Goal: Transaction & Acquisition: Register for event/course

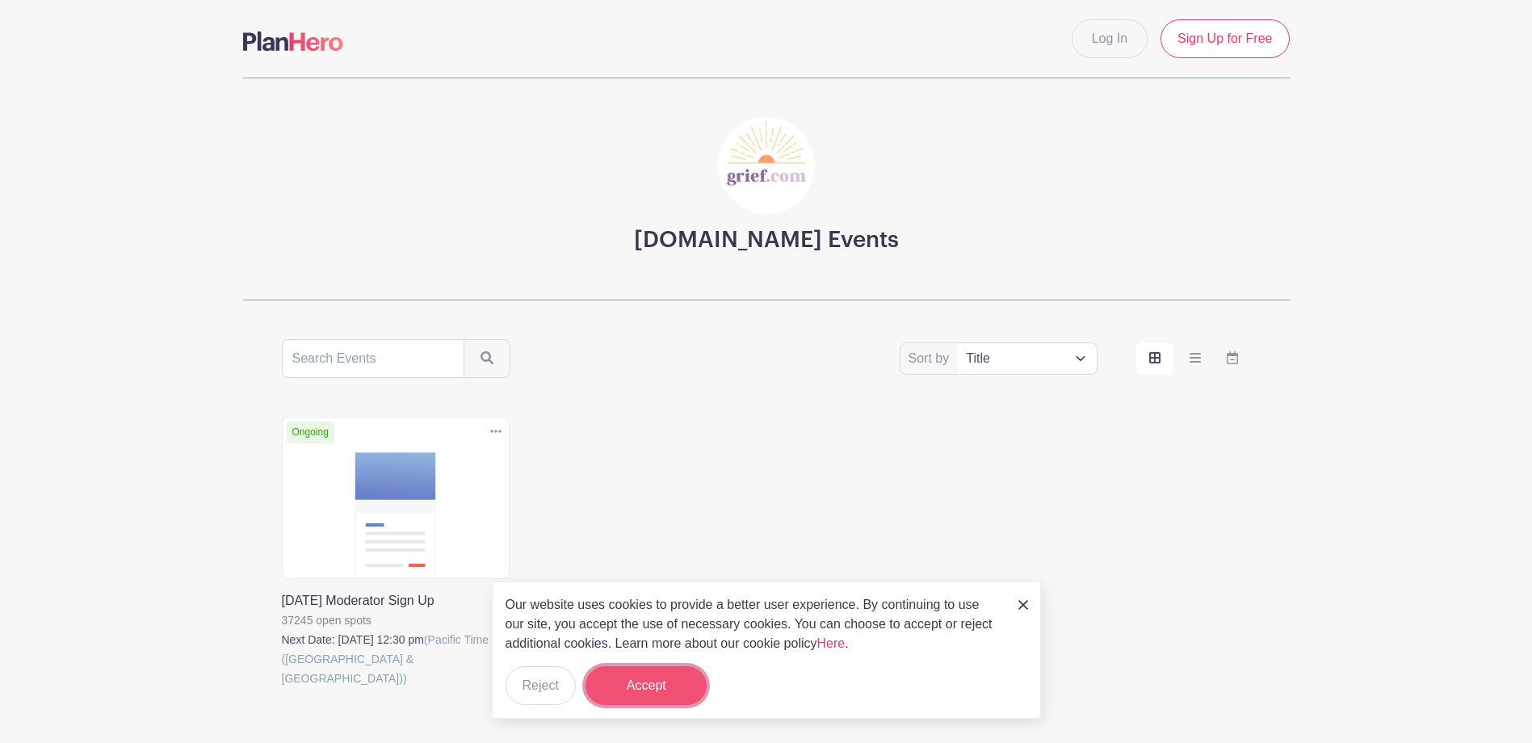
click at [628, 695] on button "Accept" at bounding box center [645, 685] width 121 height 39
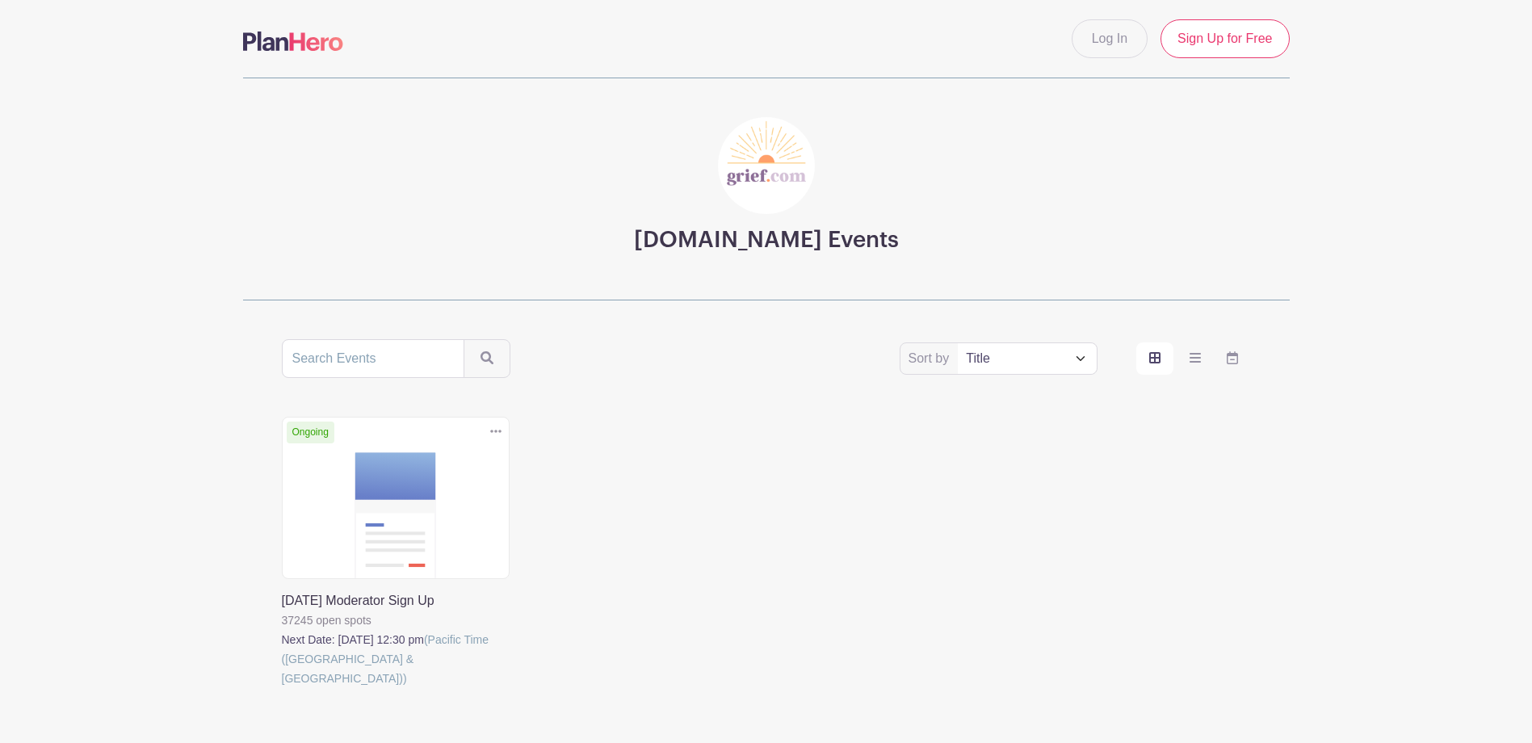
click at [282, 688] on link at bounding box center [282, 688] width 0 height 0
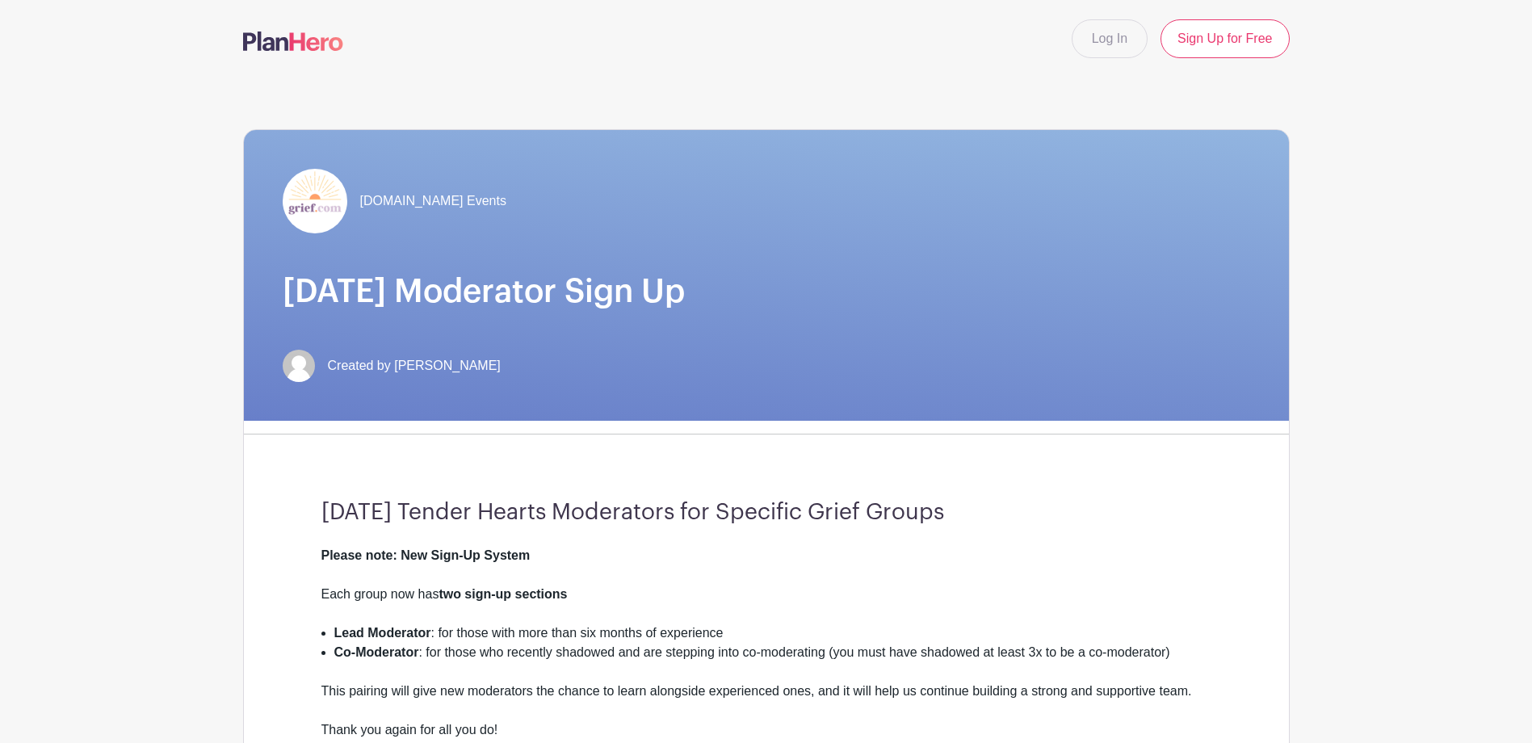
drag, startPoint x: 1428, startPoint y: 0, endPoint x: 956, endPoint y: 52, distance: 474.5
click at [956, 52] on div "Log In Sign Up for Free" at bounding box center [766, 38] width 1066 height 39
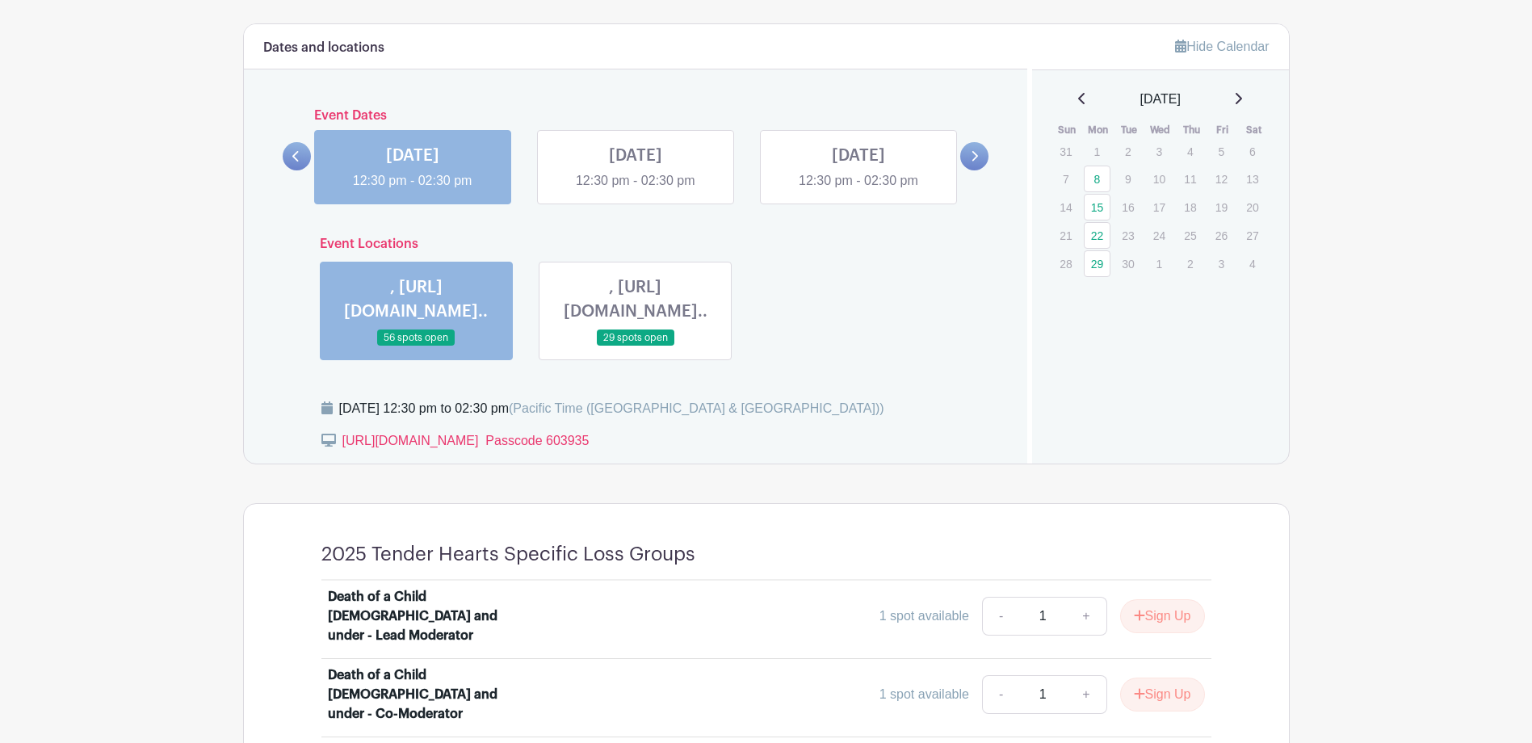
scroll to position [727, 0]
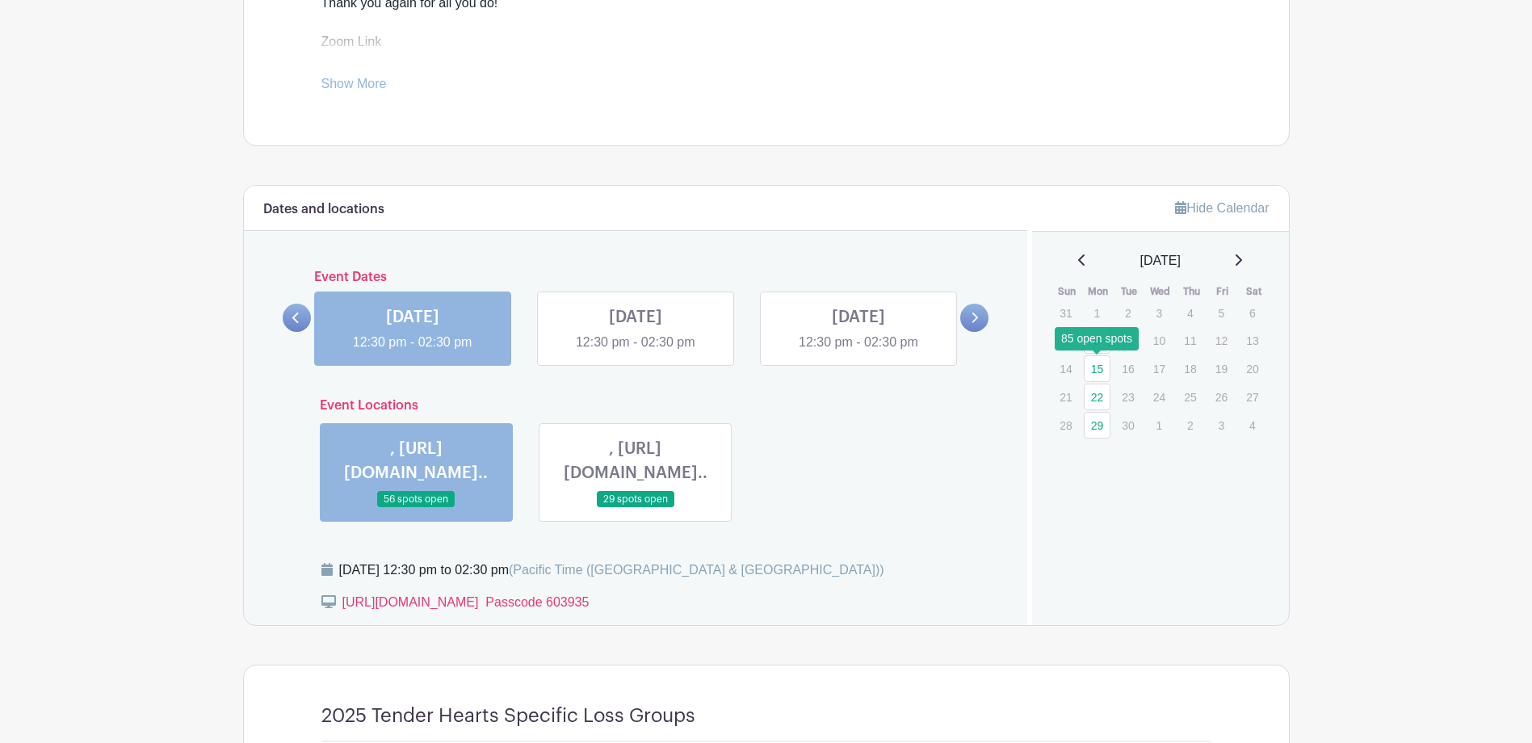
click at [1096, 367] on link "15" at bounding box center [1097, 368] width 27 height 27
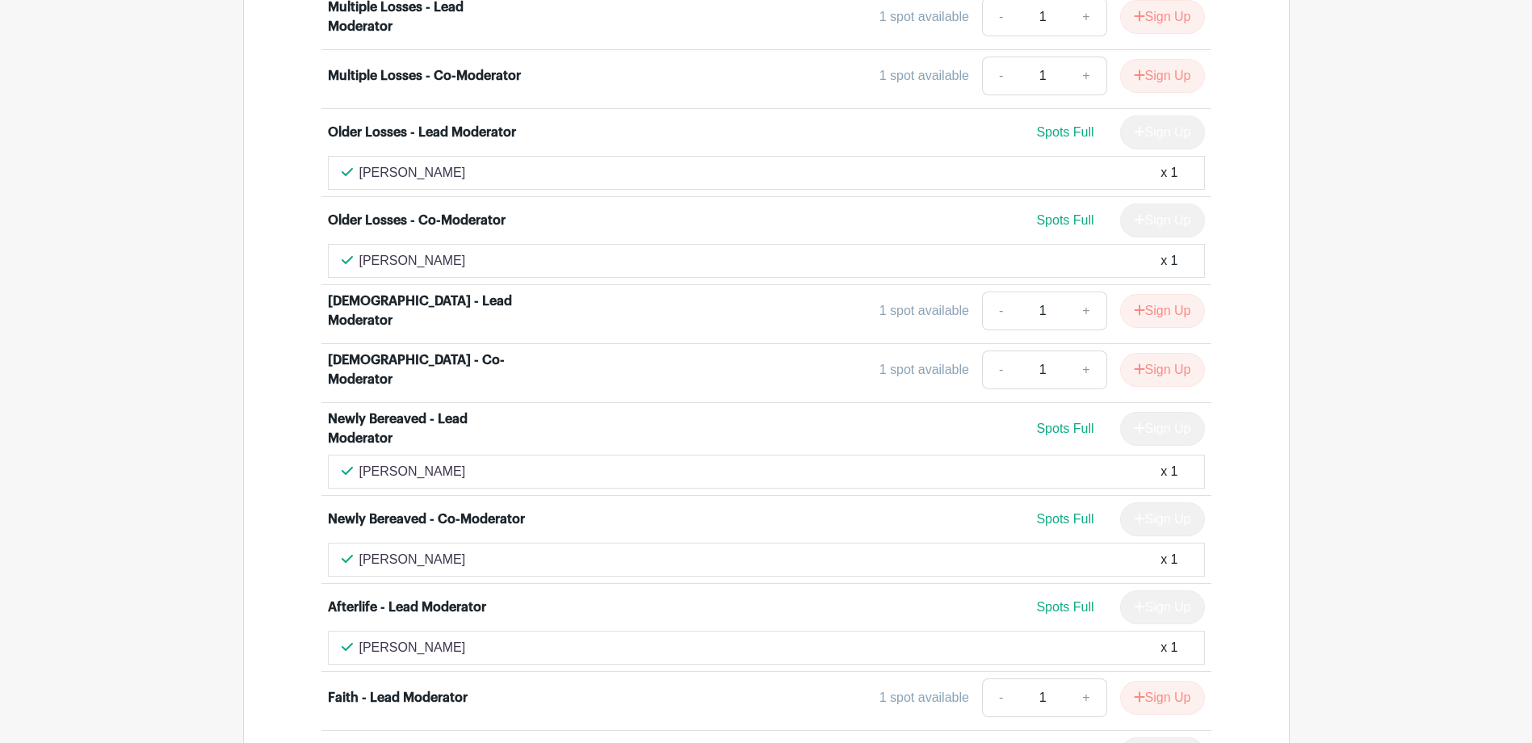
scroll to position [4845, 0]
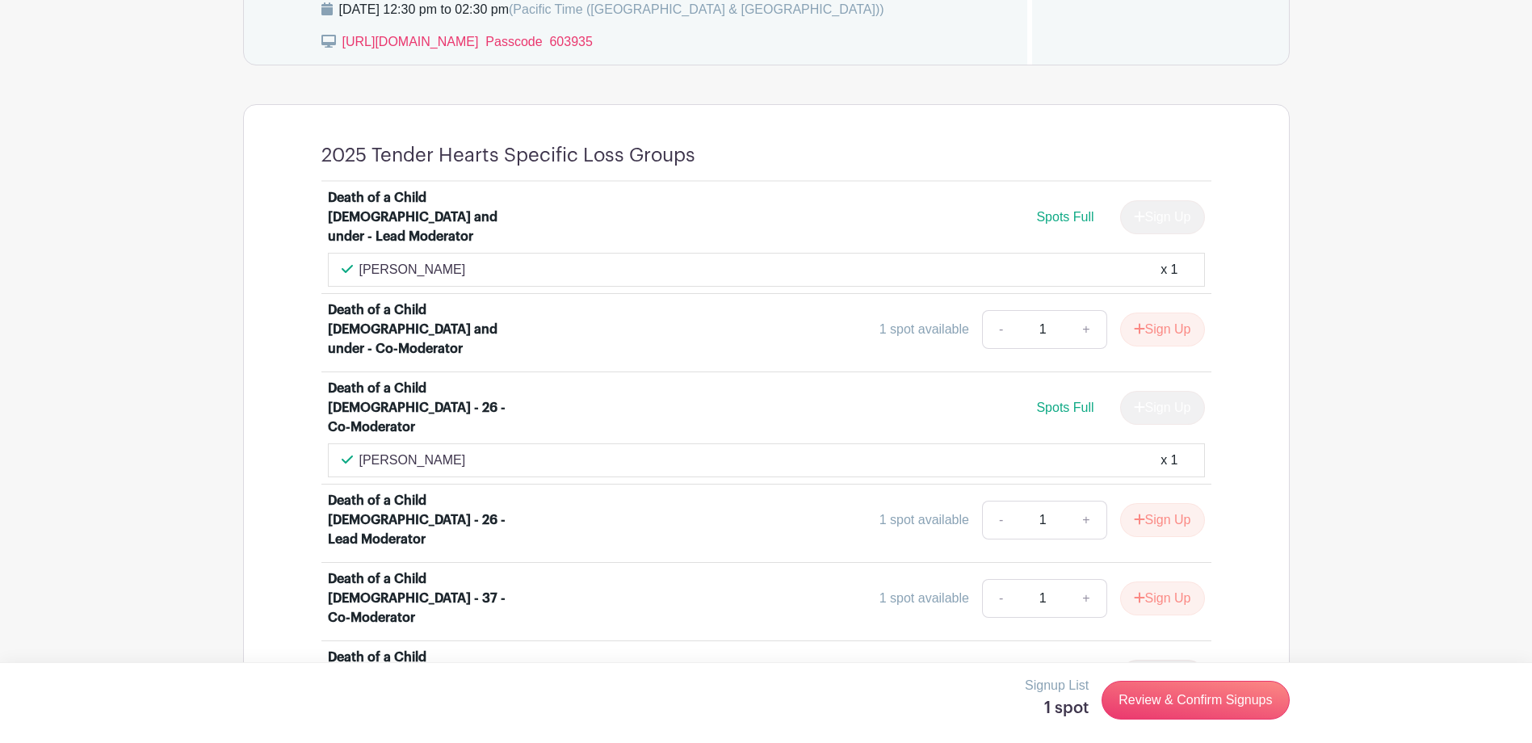
scroll to position [883, 0]
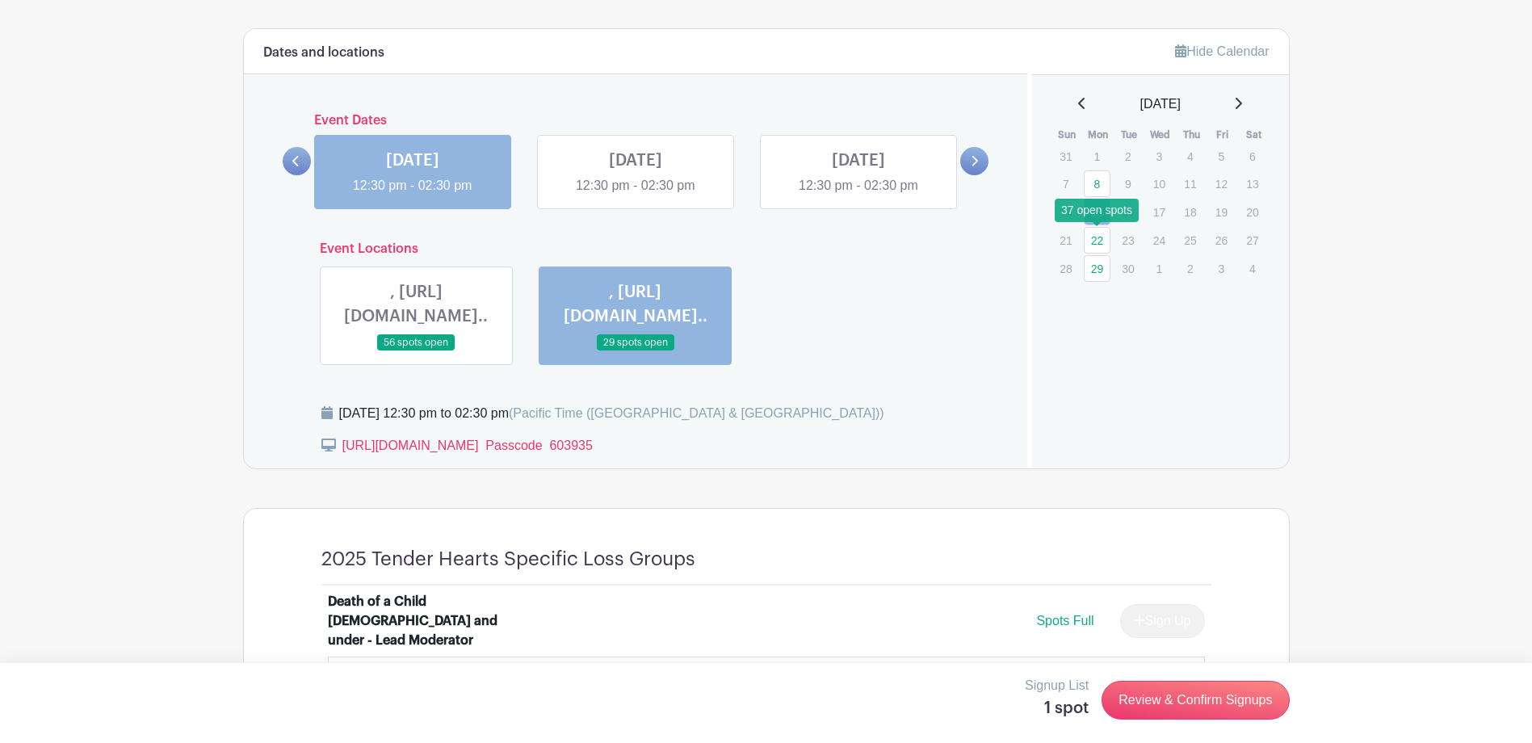
click at [1094, 239] on link "22" at bounding box center [1097, 240] width 27 height 27
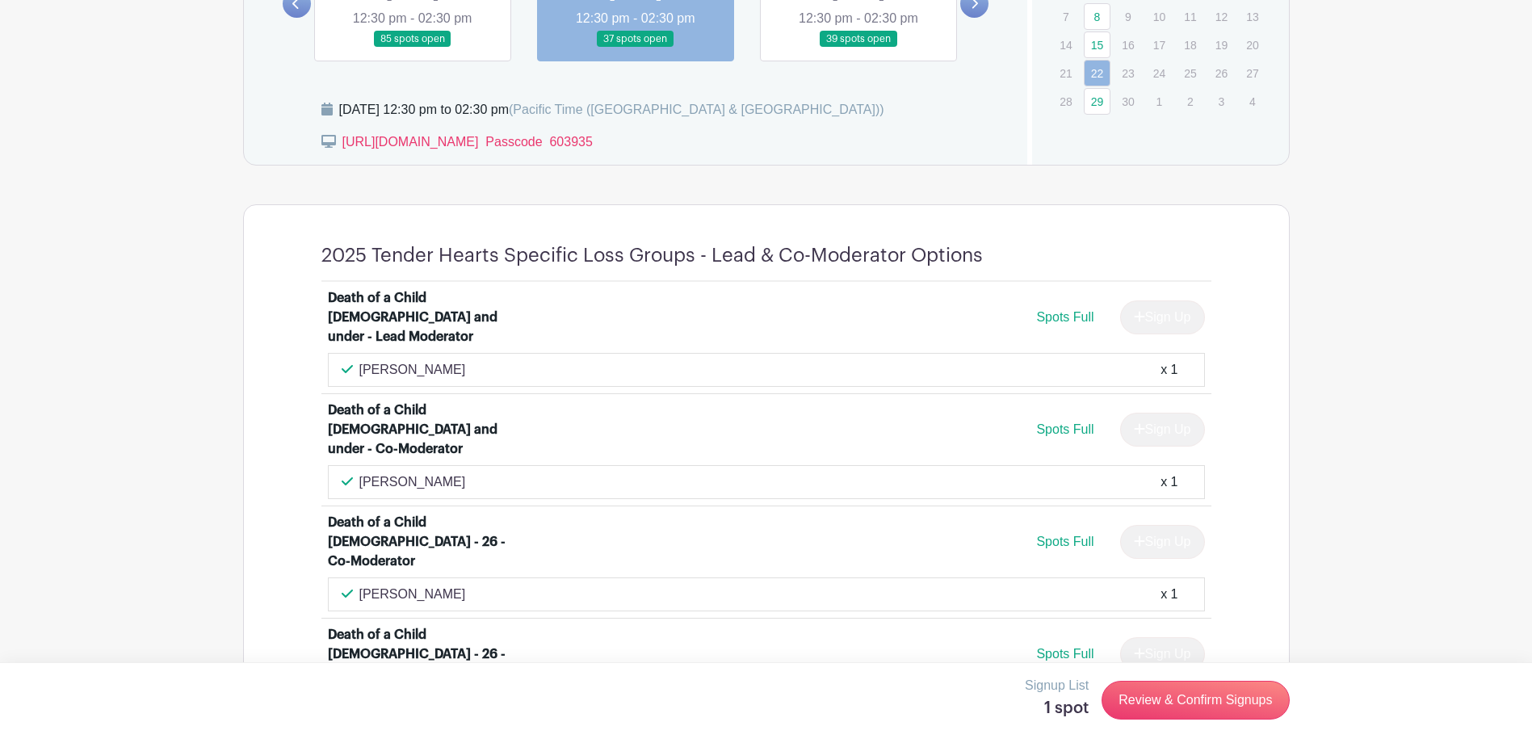
scroll to position [803, 0]
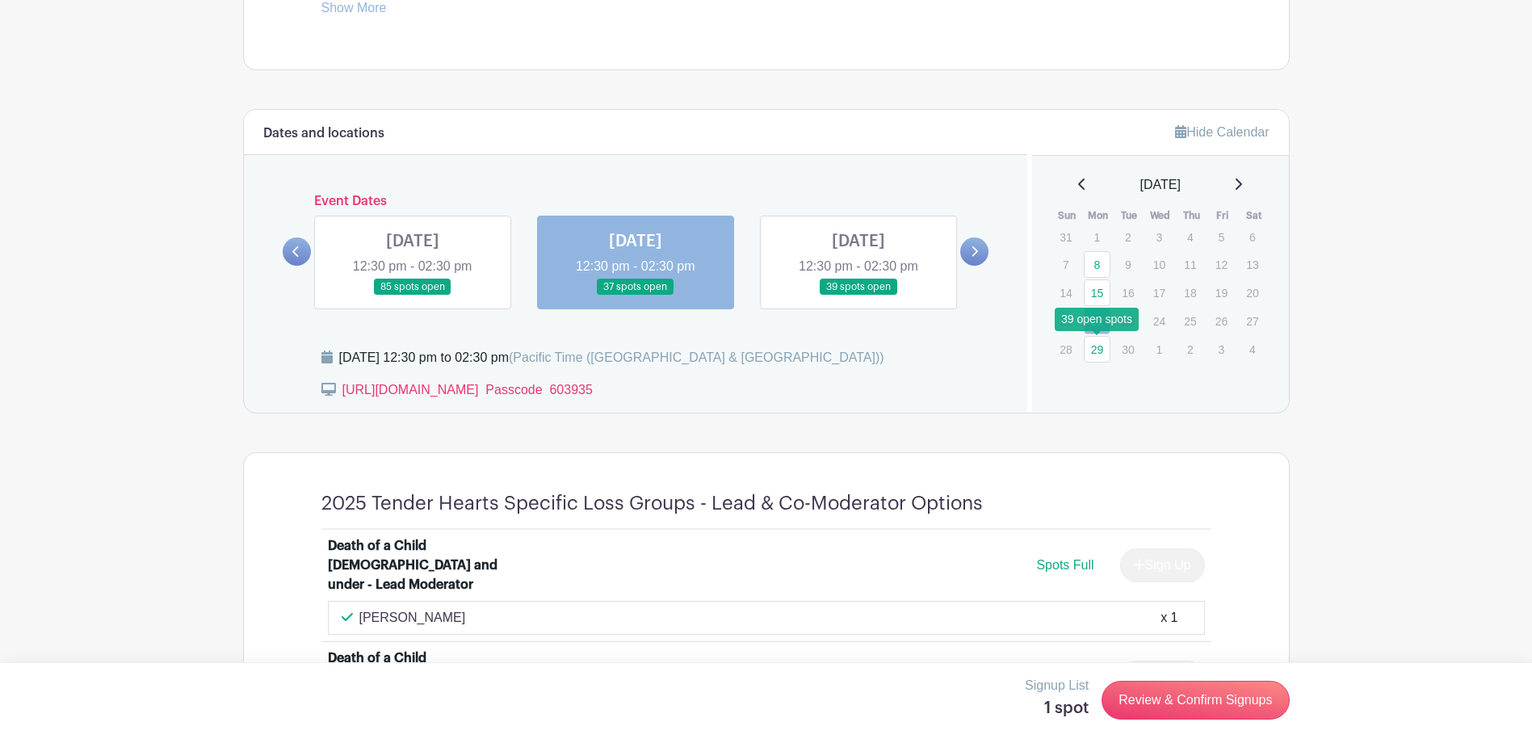
click at [1097, 350] on link "29" at bounding box center [1097, 349] width 27 height 27
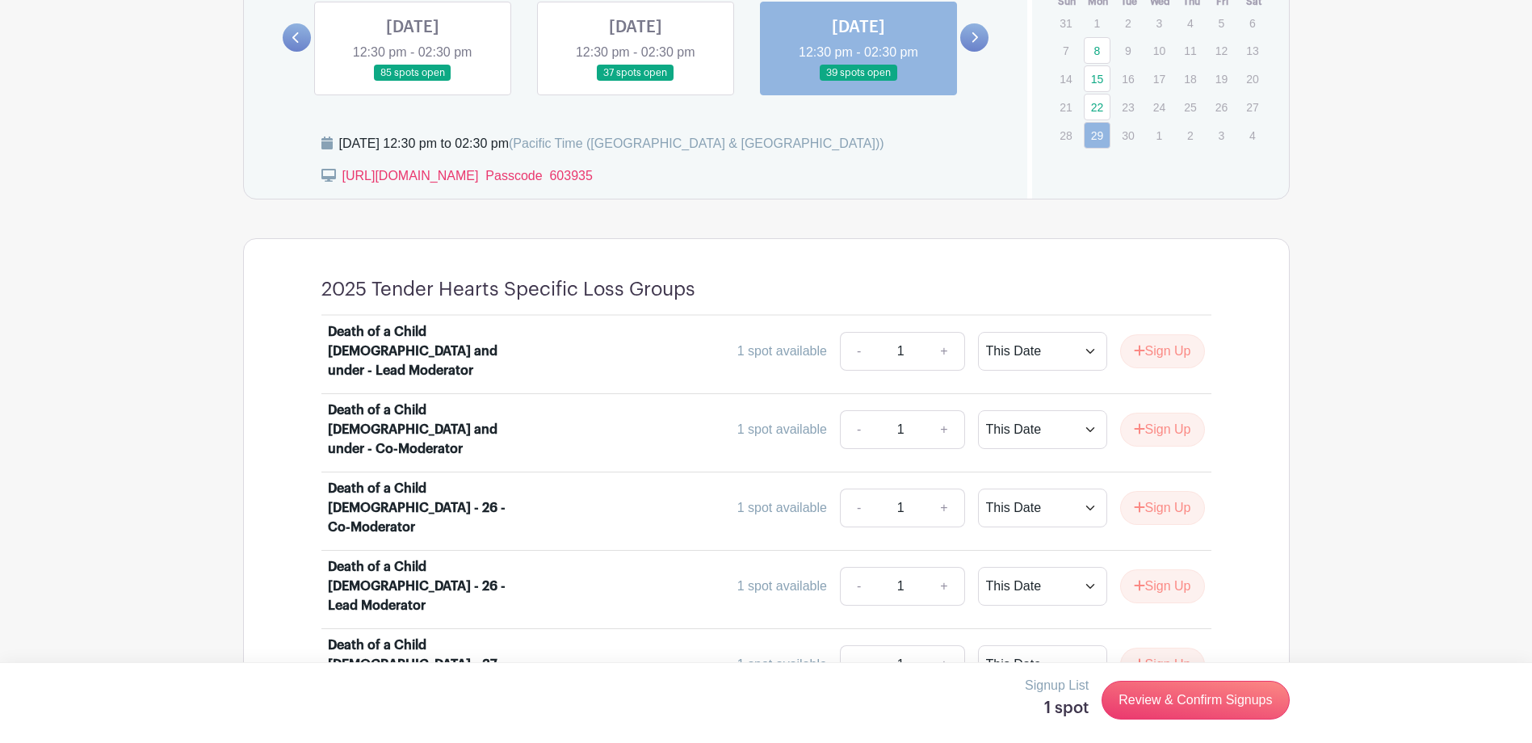
scroll to position [1045, 0]
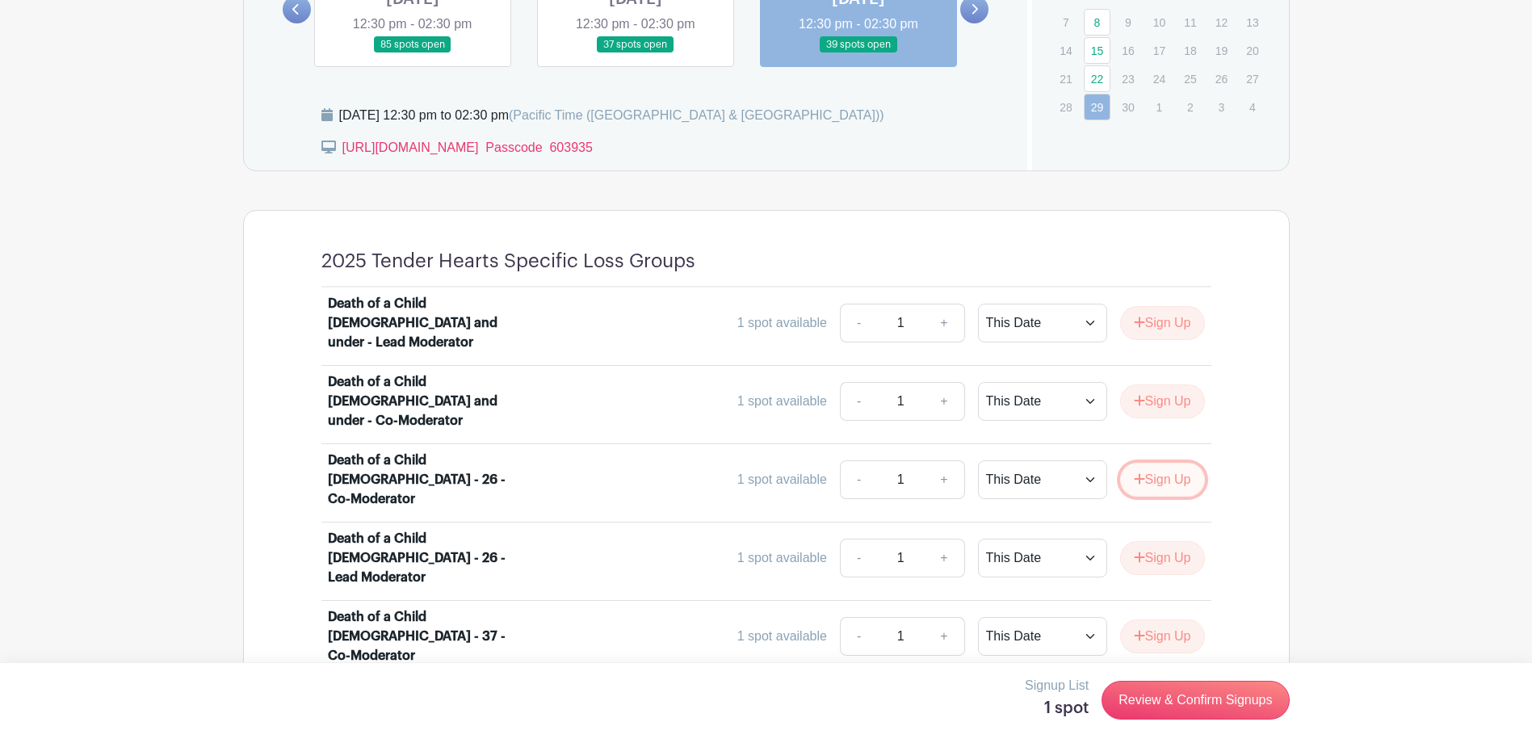
click at [1151, 463] on button "Sign Up" at bounding box center [1162, 480] width 85 height 34
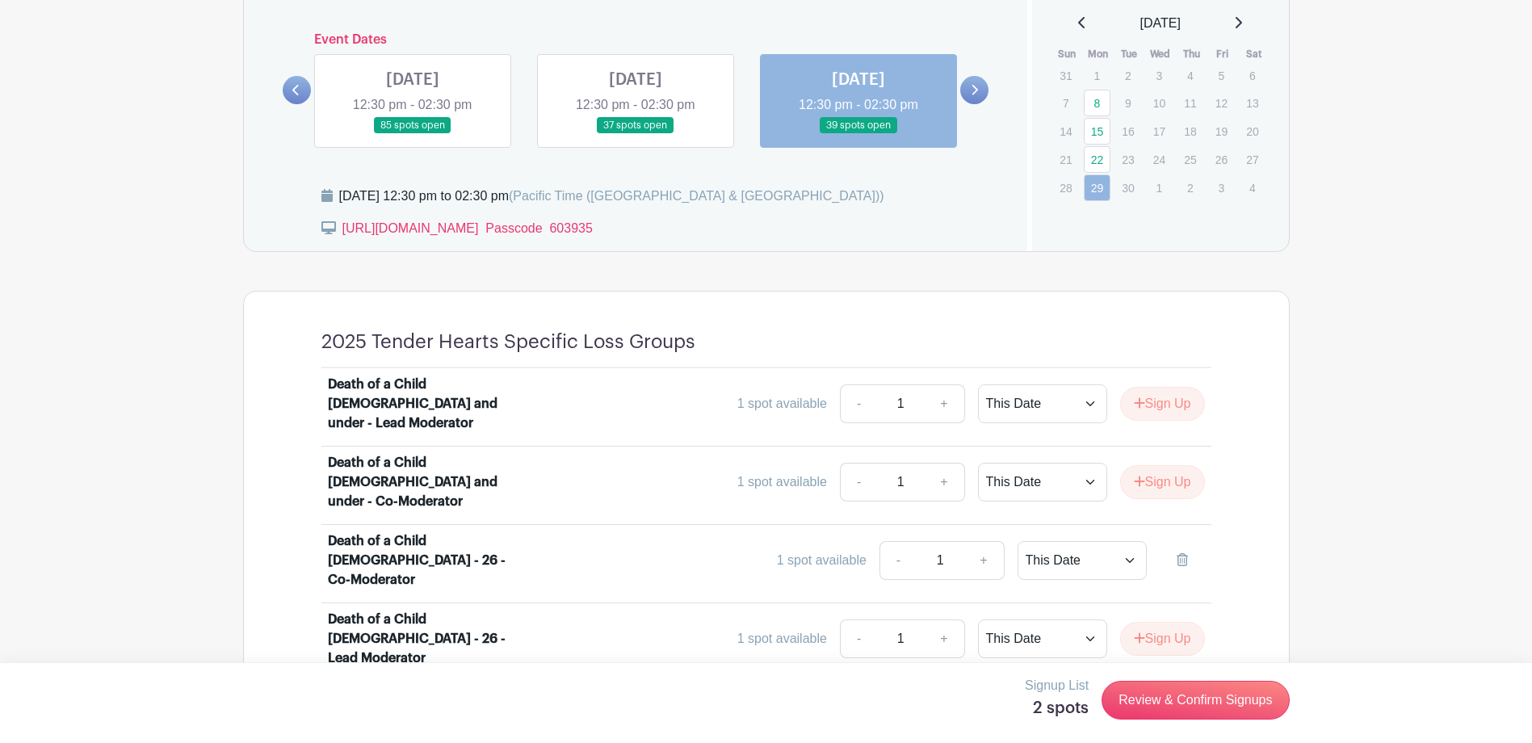
scroll to position [883, 0]
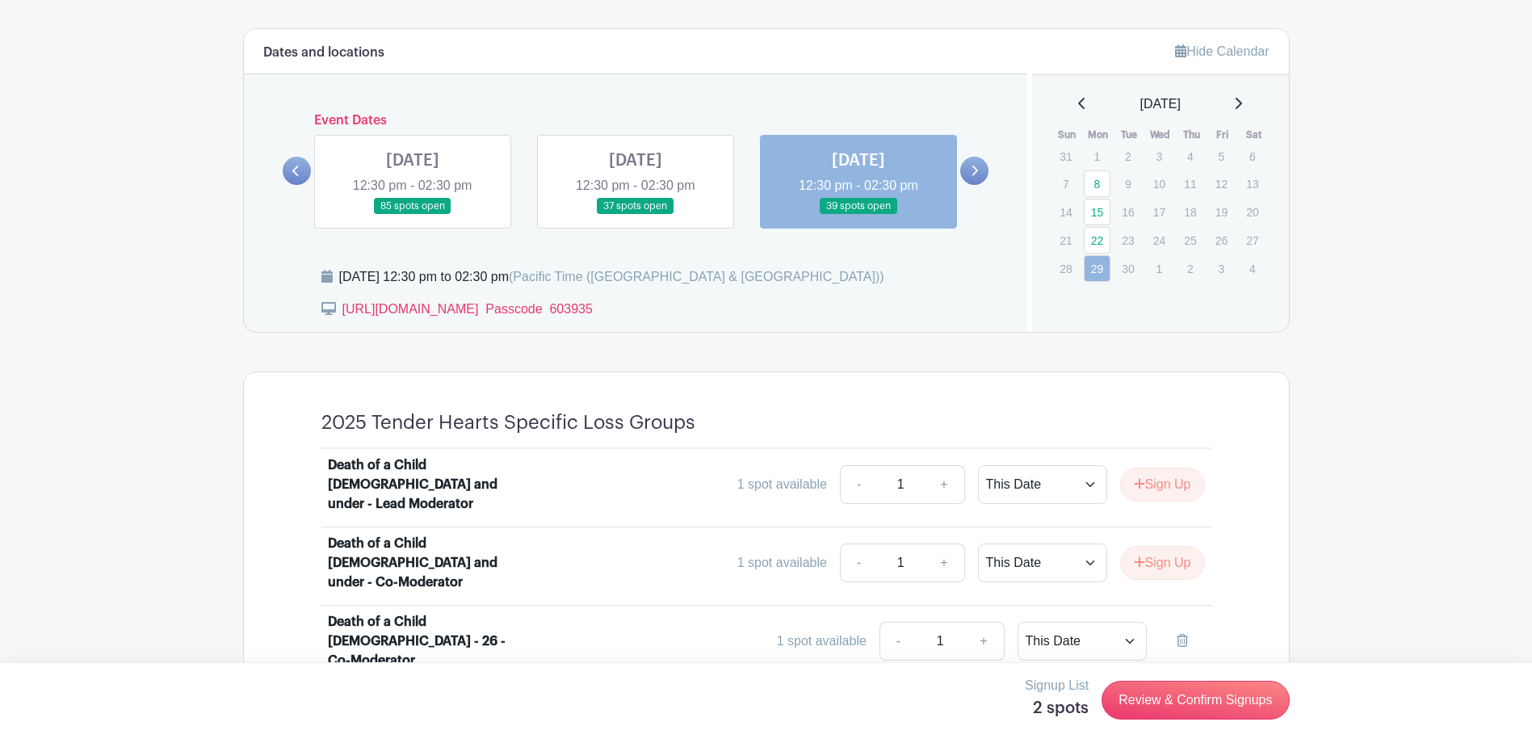
click at [1242, 101] on icon at bounding box center [1239, 103] width 6 height 11
click at [1097, 180] on link "6" at bounding box center [1097, 185] width 27 height 27
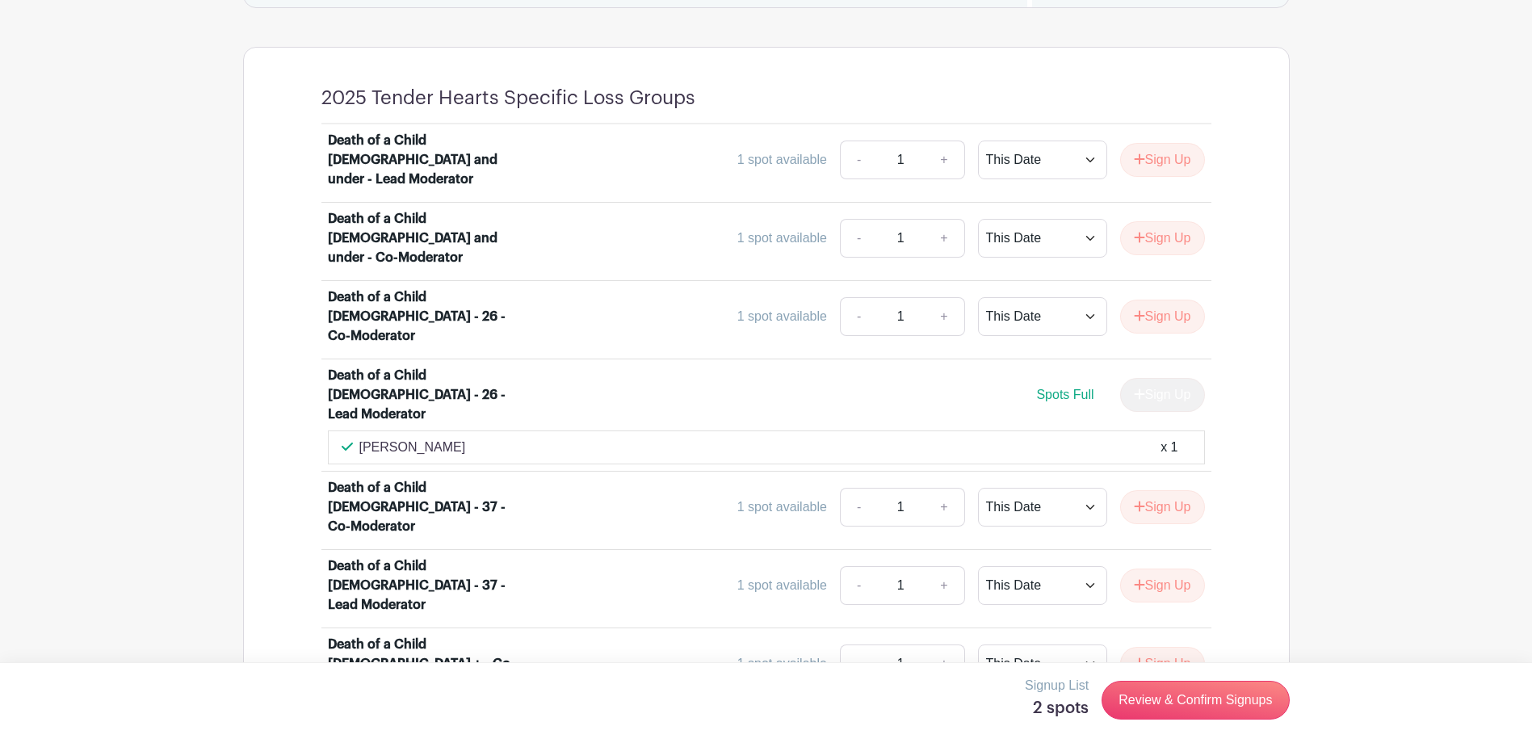
scroll to position [1246, 0]
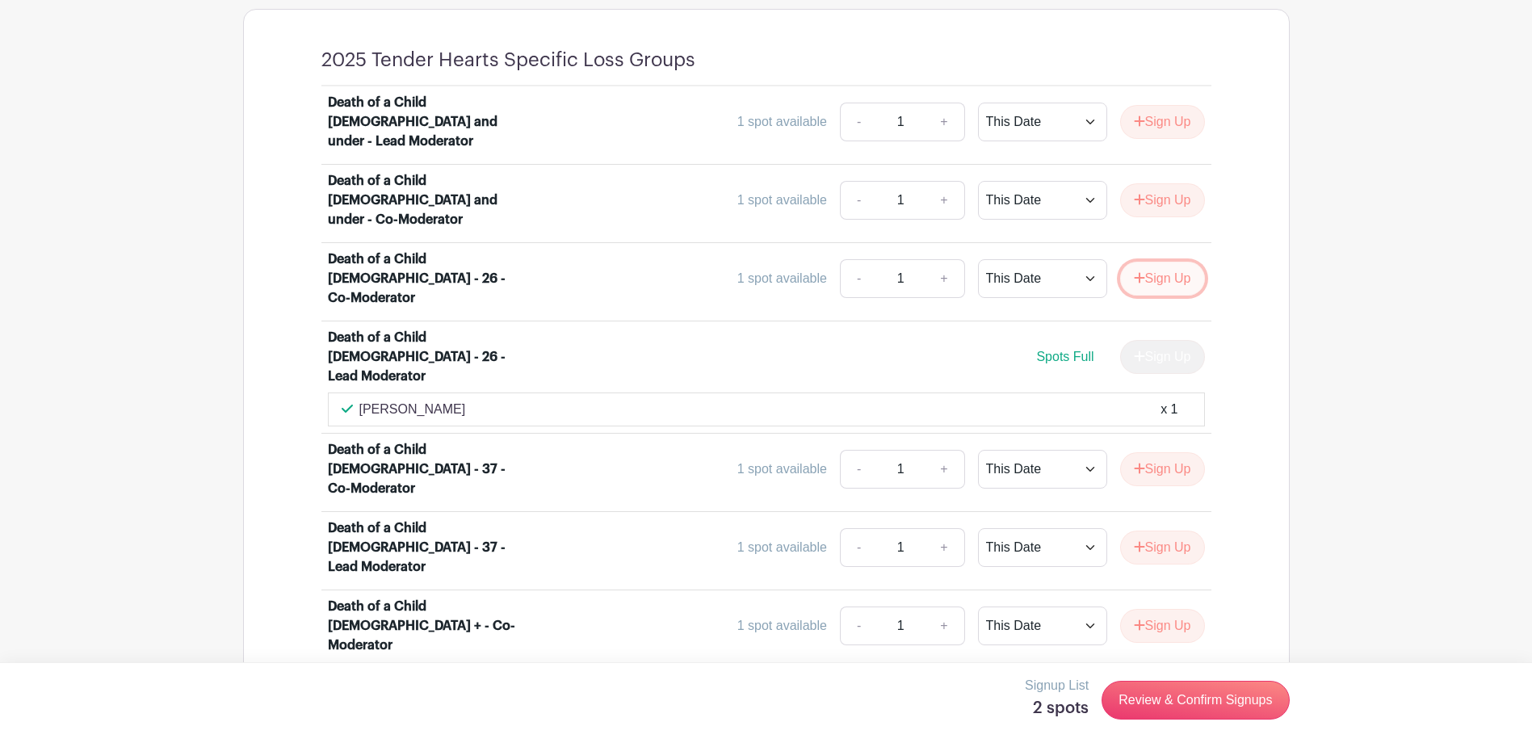
click at [1155, 262] on button "Sign Up" at bounding box center [1162, 279] width 85 height 34
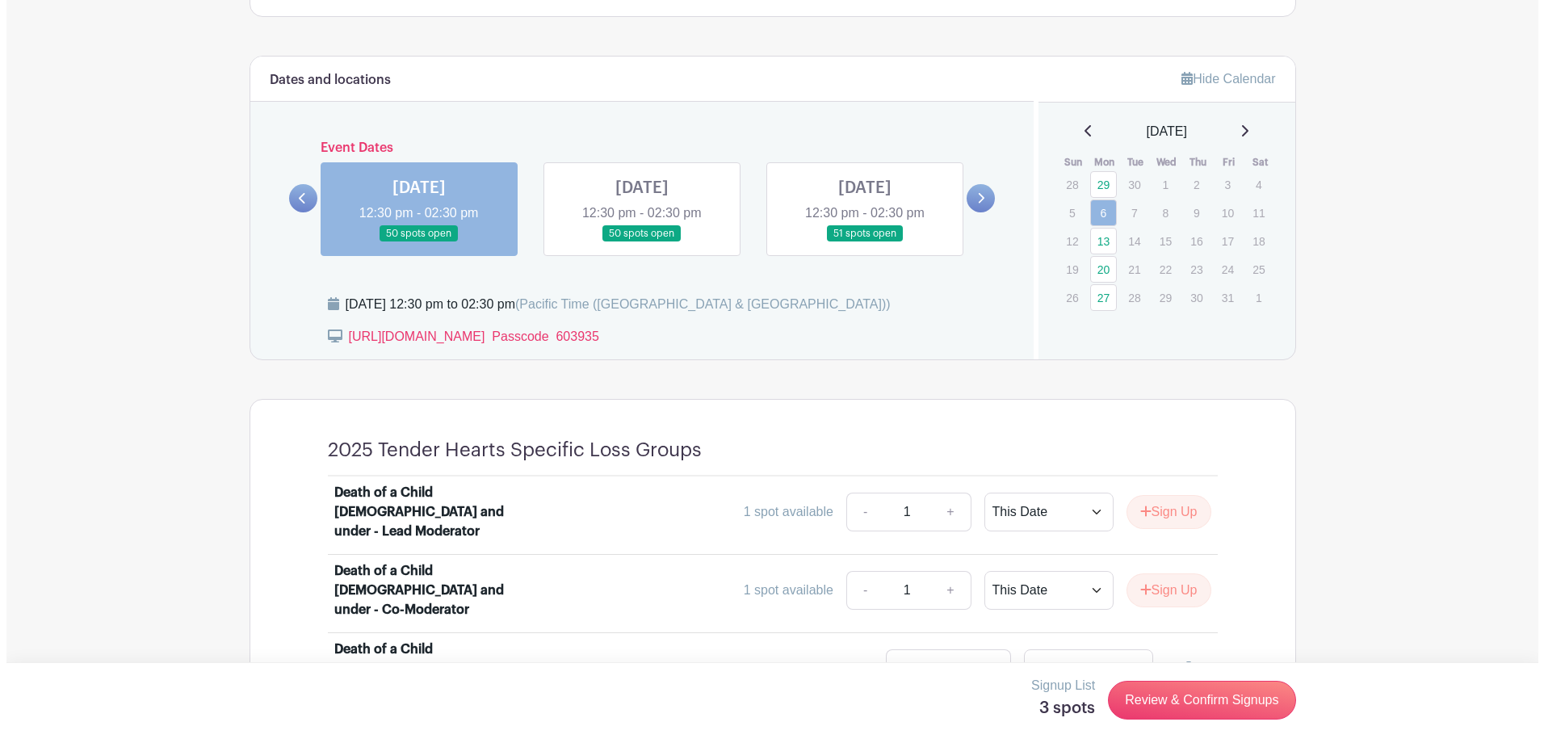
scroll to position [842, 0]
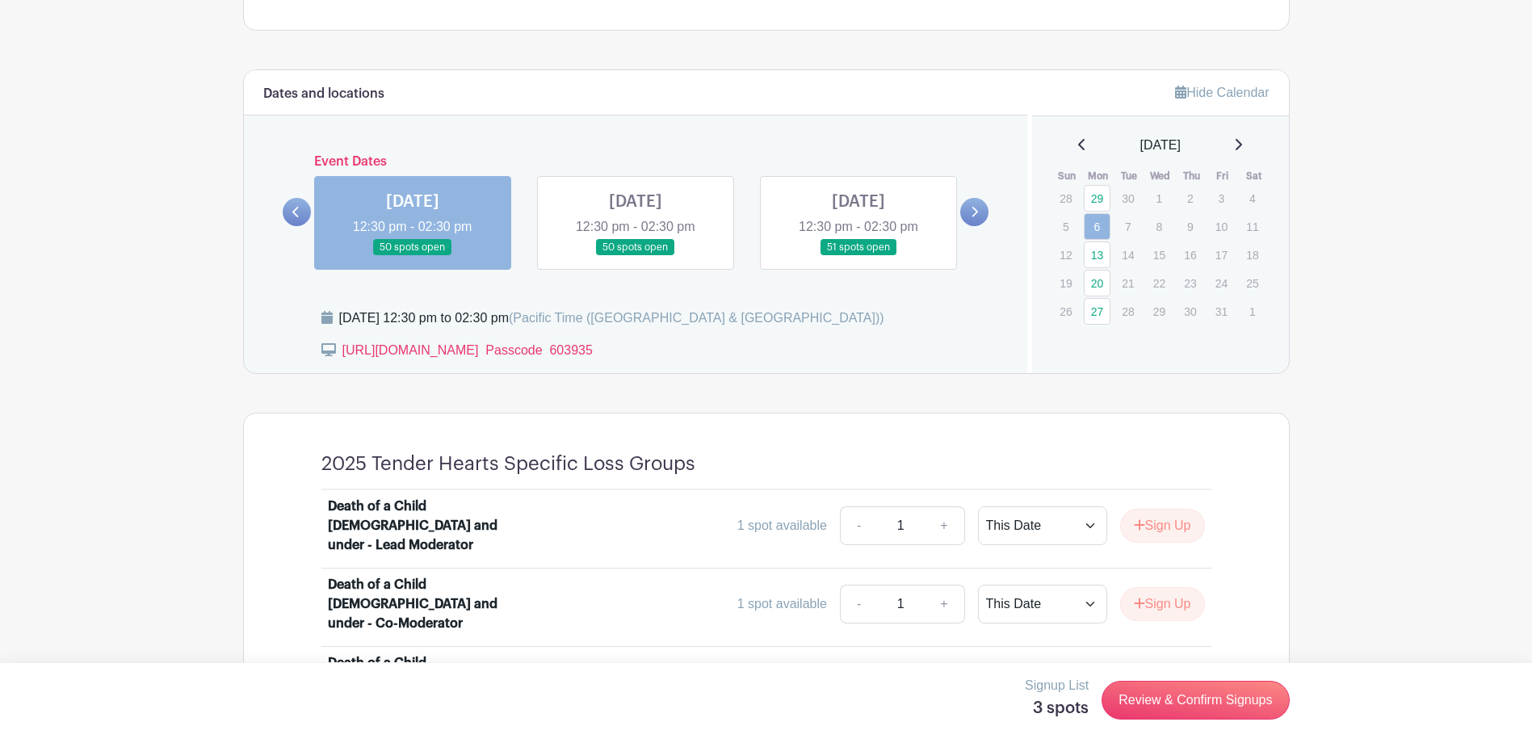
click at [1242, 145] on icon at bounding box center [1239, 144] width 6 height 11
click at [1152, 697] on link "Review & Confirm Signups" at bounding box center [1194, 700] width 187 height 39
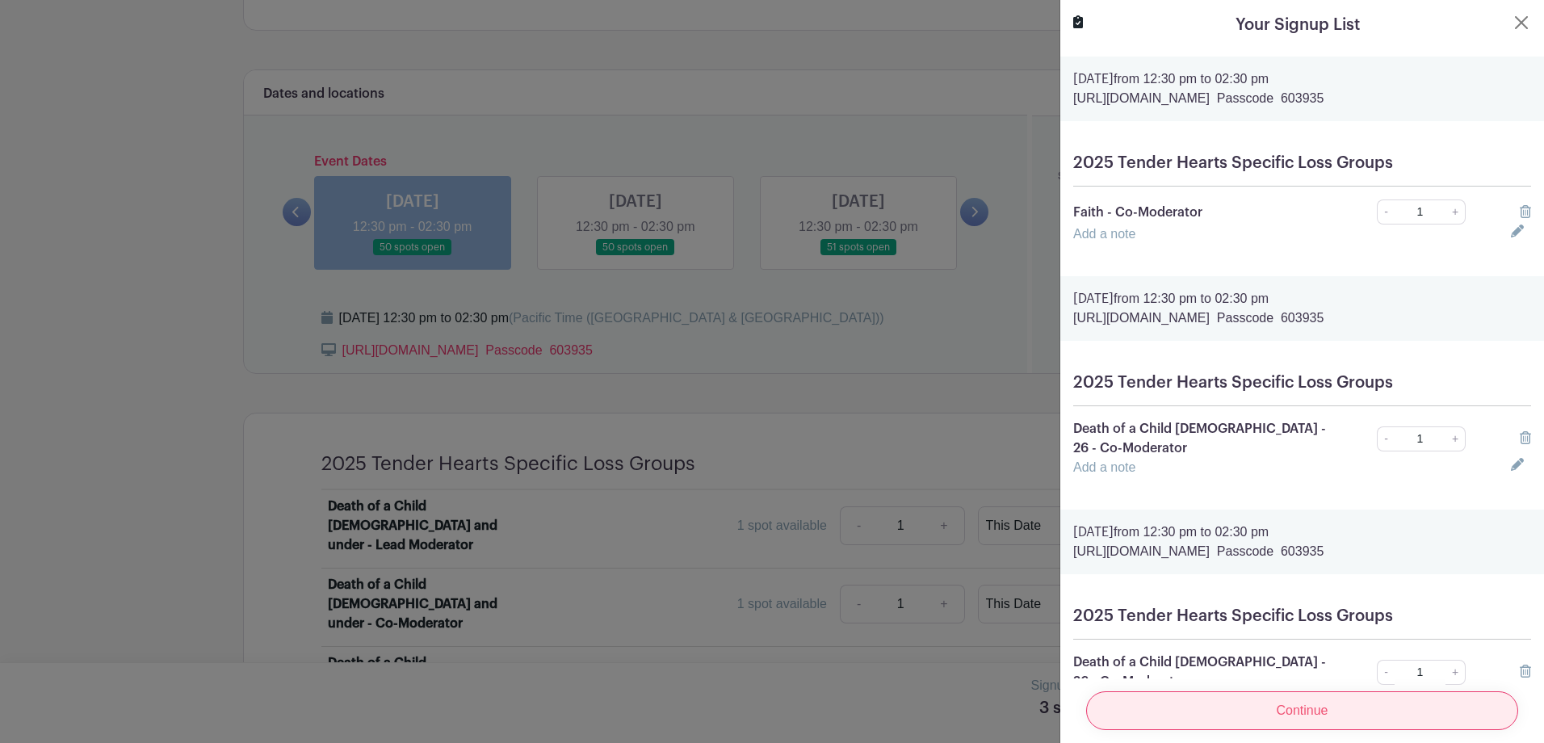
click at [1275, 694] on input "Continue" at bounding box center [1302, 710] width 432 height 39
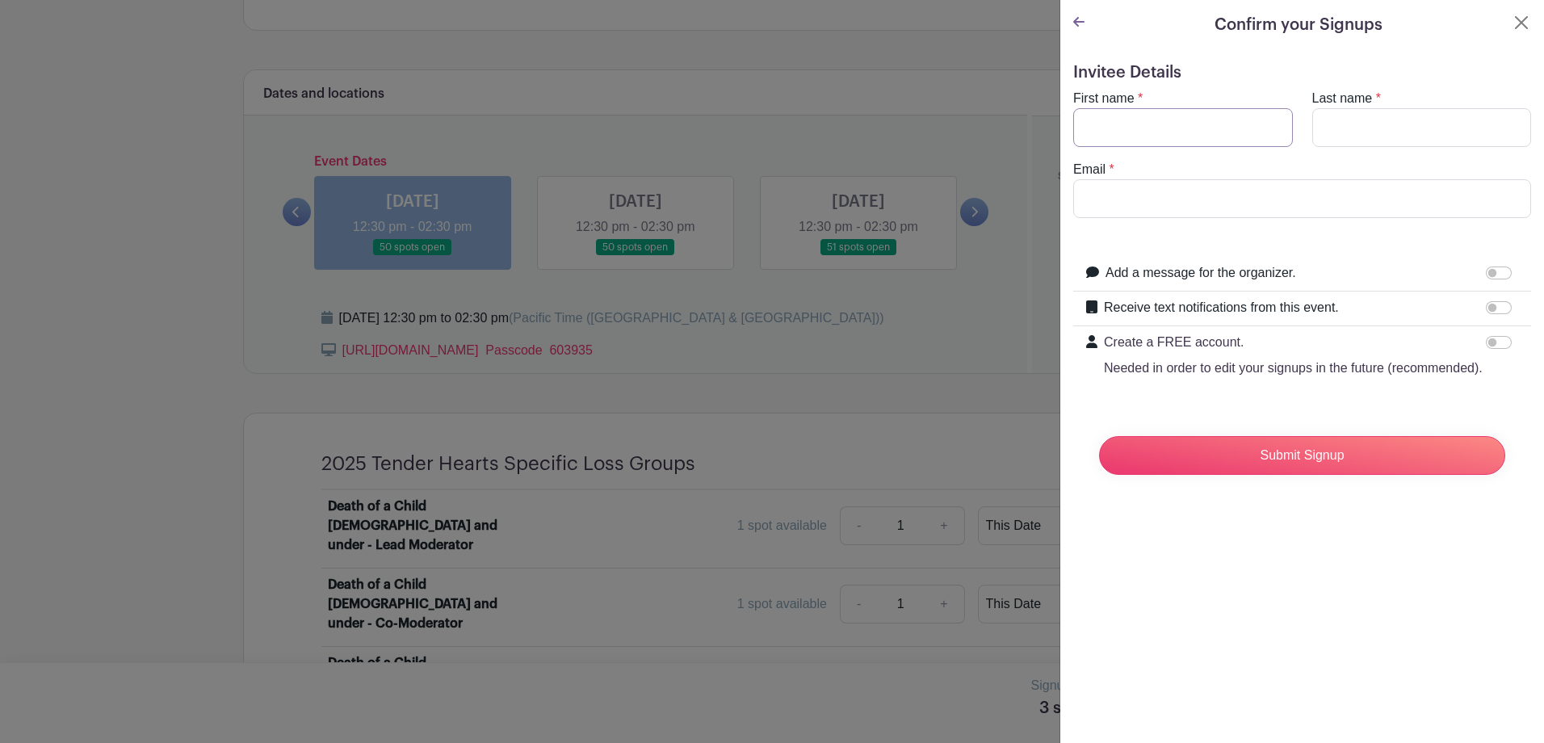
click at [1186, 141] on input "First name" at bounding box center [1183, 127] width 220 height 39
type input "Michelle"
type input "Betzler"
type input "boxinit88@gmail.com"
click at [1486, 275] on input "Add a message for the organizer." at bounding box center [1499, 272] width 26 height 13
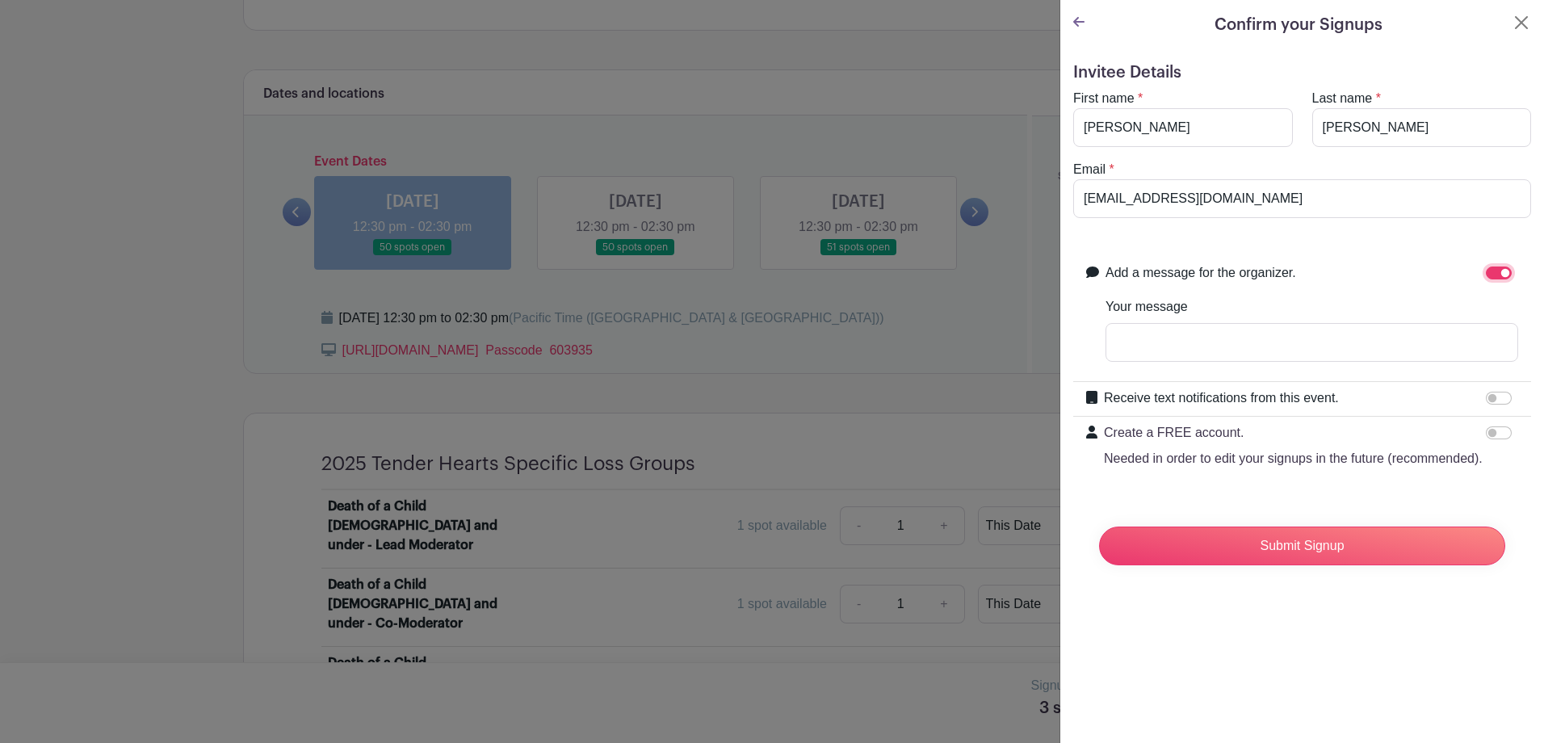
click at [1487, 273] on input "Add a message for the organizer." at bounding box center [1499, 272] width 26 height 13
checkbox input "false"
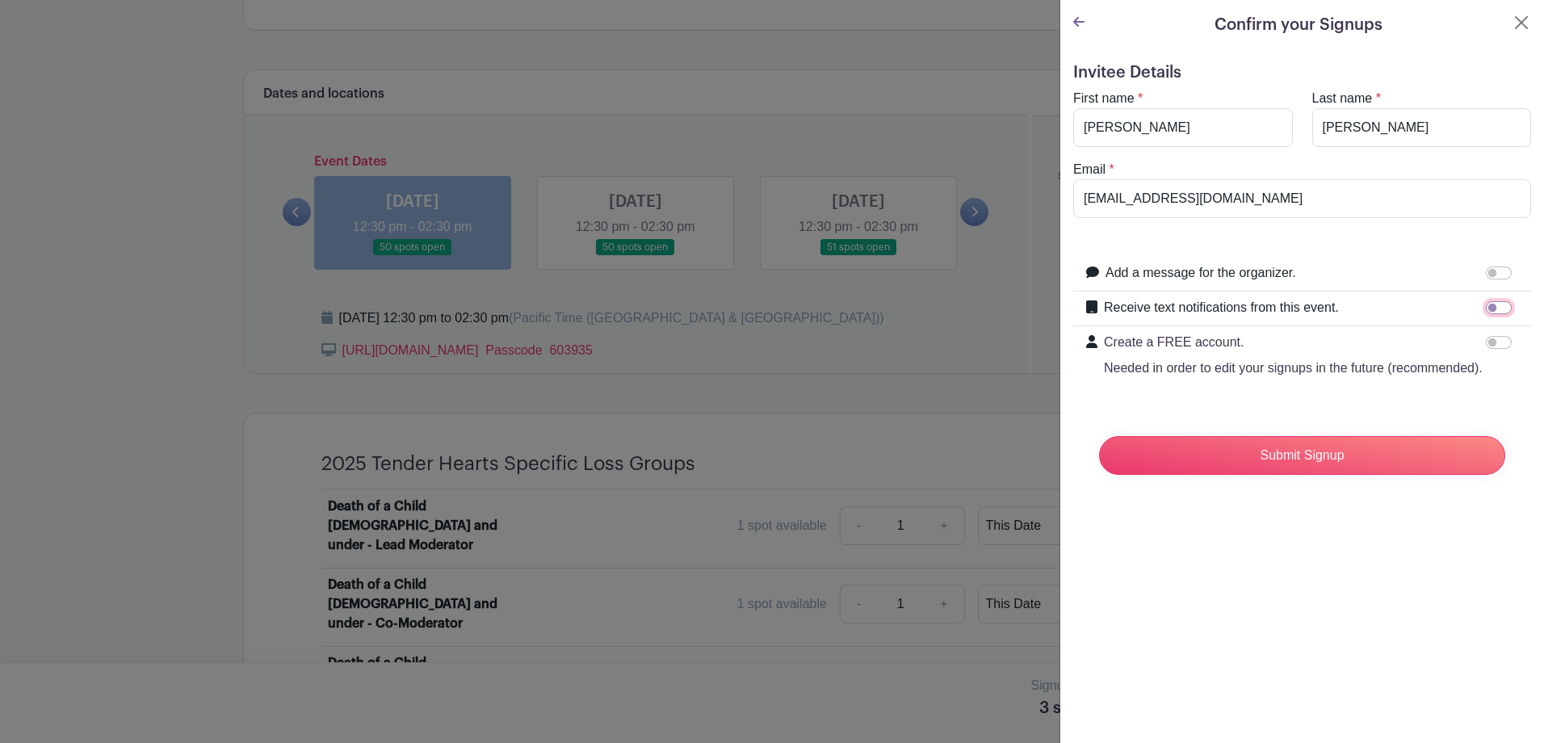
click at [1486, 309] on input "Receive text notifications from this event." at bounding box center [1499, 307] width 26 height 13
checkbox input "true"
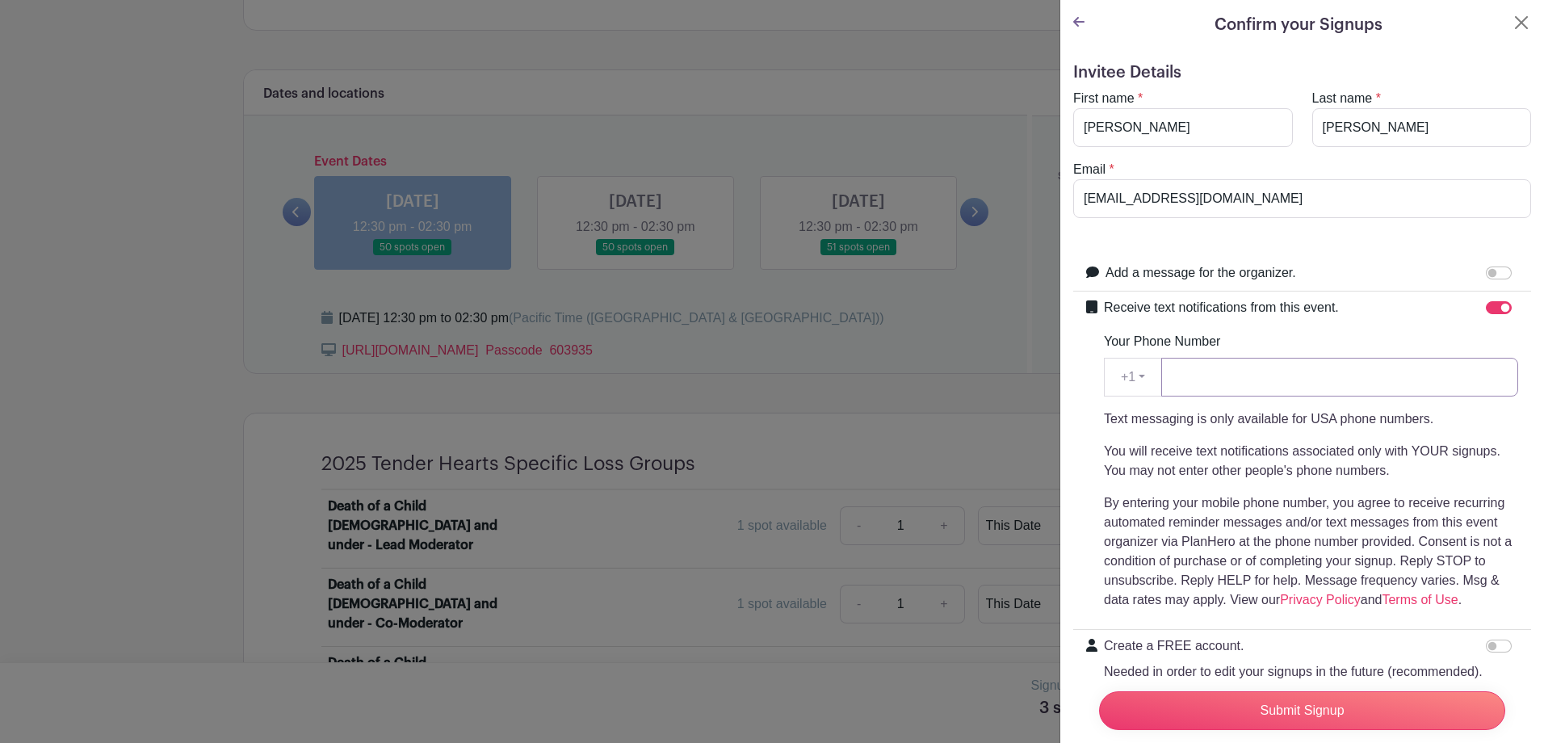
click at [1220, 371] on input "Your Phone Number" at bounding box center [1339, 377] width 357 height 39
type input "7206881088"
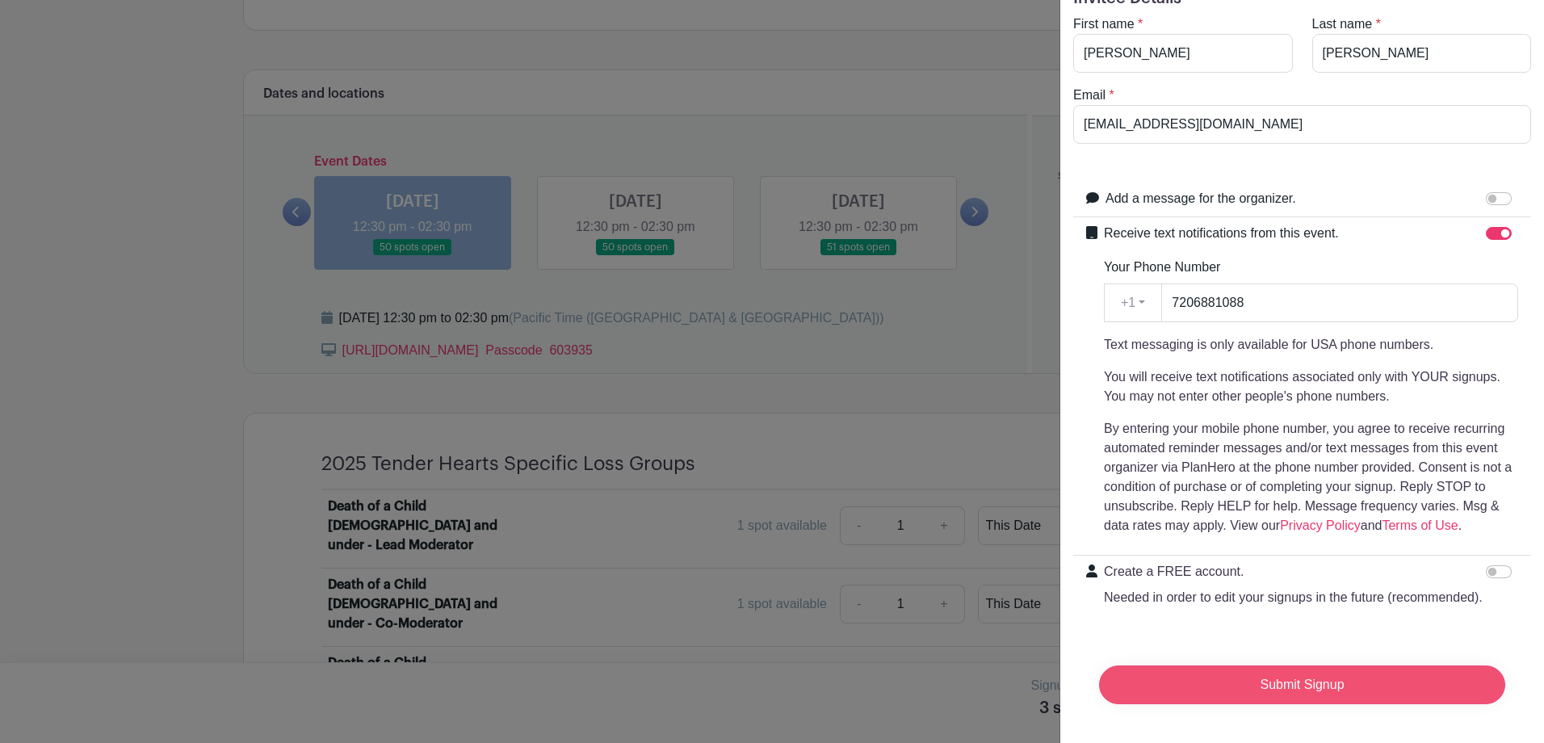
click at [1237, 682] on input "Submit Signup" at bounding box center [1302, 684] width 406 height 39
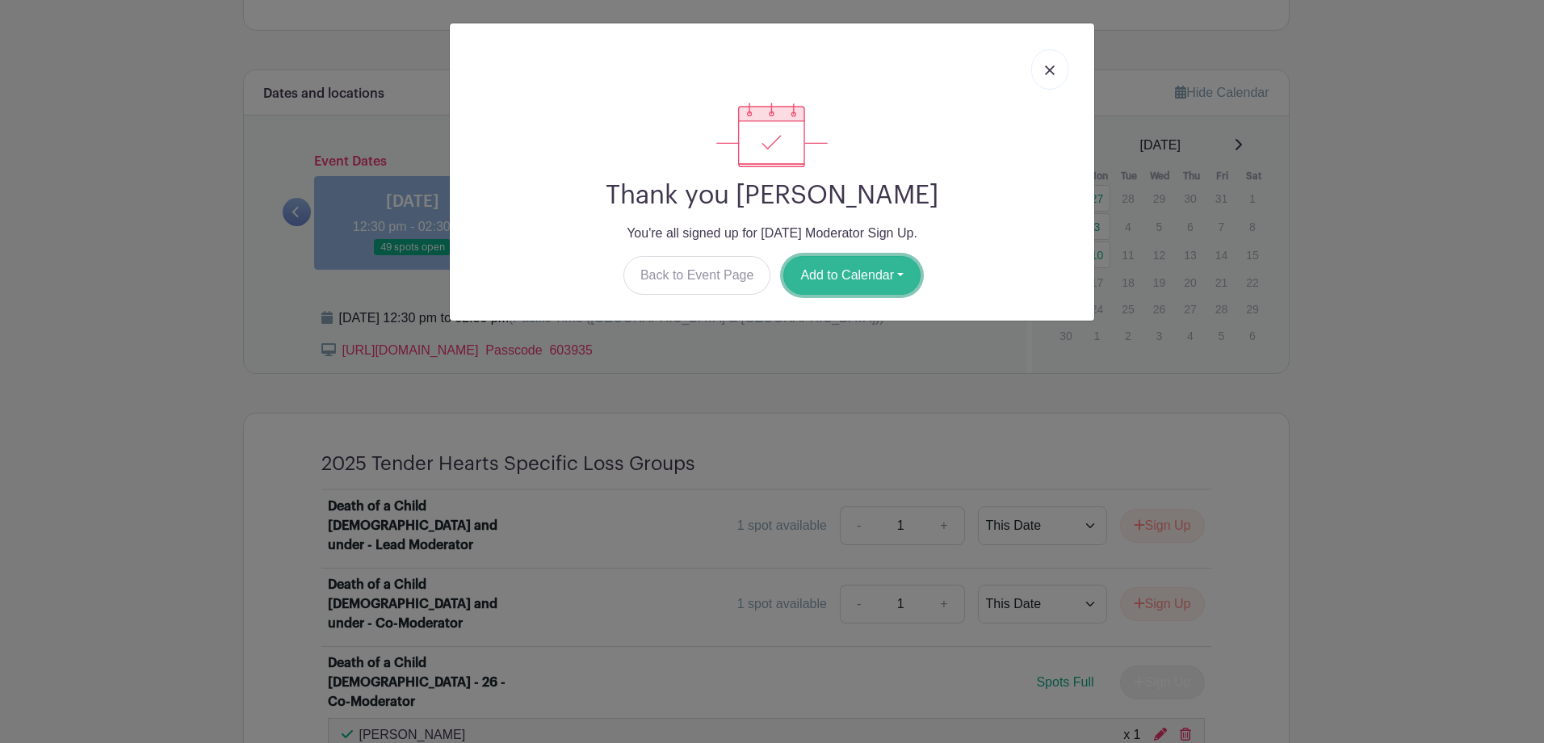
click at [807, 279] on button "Add to Calendar" at bounding box center [851, 275] width 137 height 39
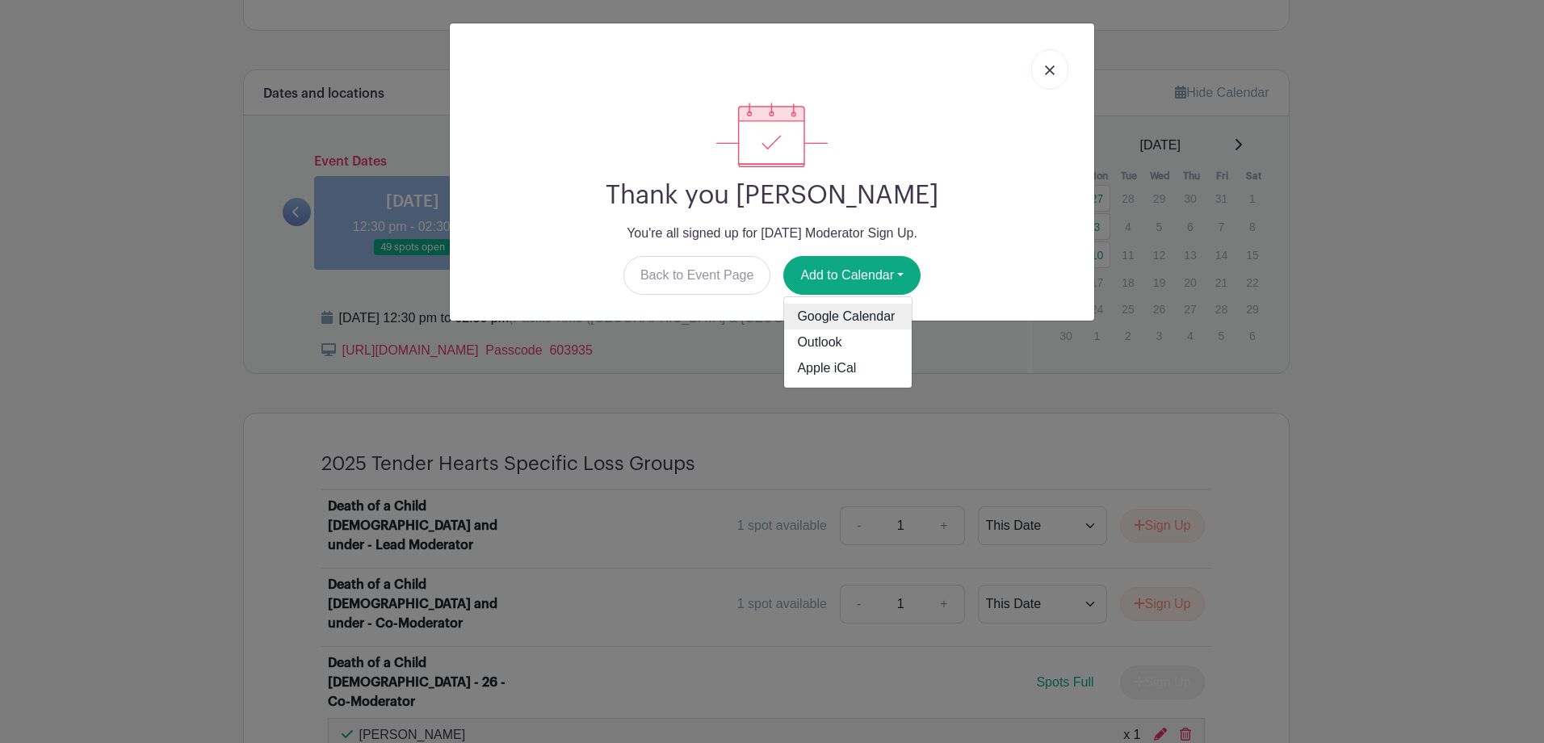
click at [818, 321] on link "Google Calendar" at bounding box center [848, 317] width 128 height 26
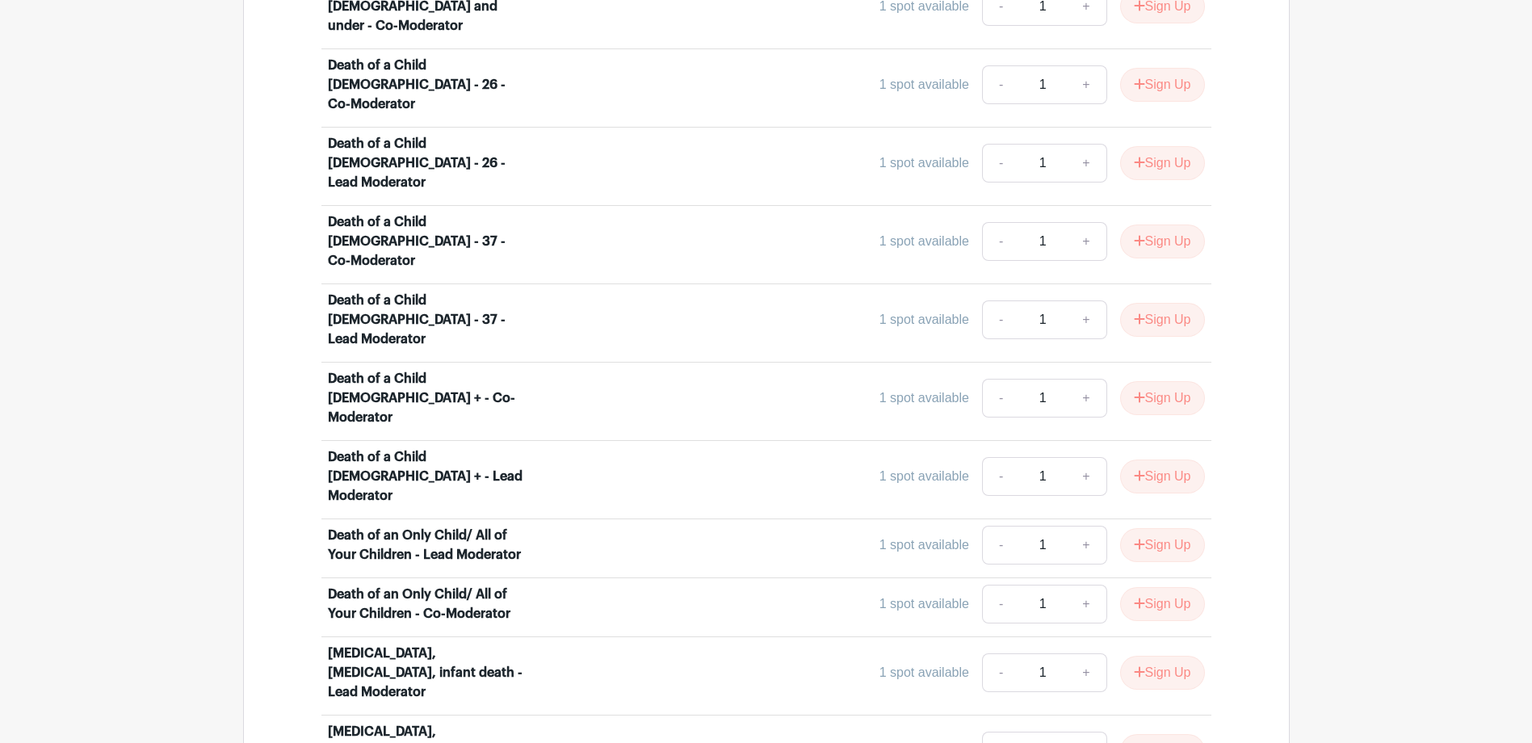
scroll to position [1373, 0]
